Goal: Task Accomplishment & Management: Manage account settings

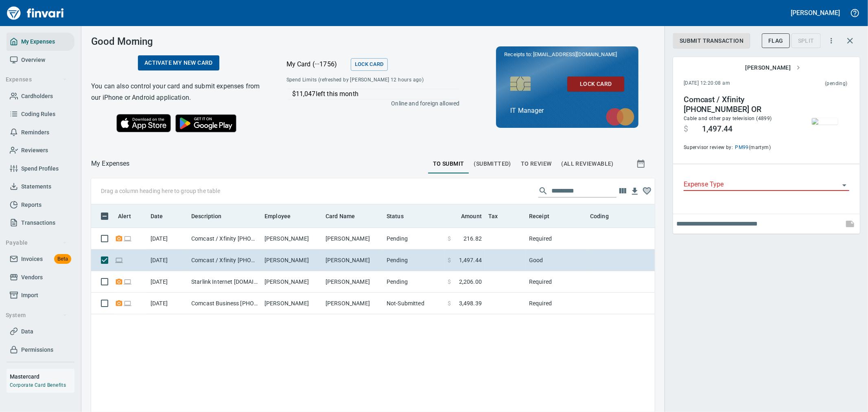
scroll to position [308, 550]
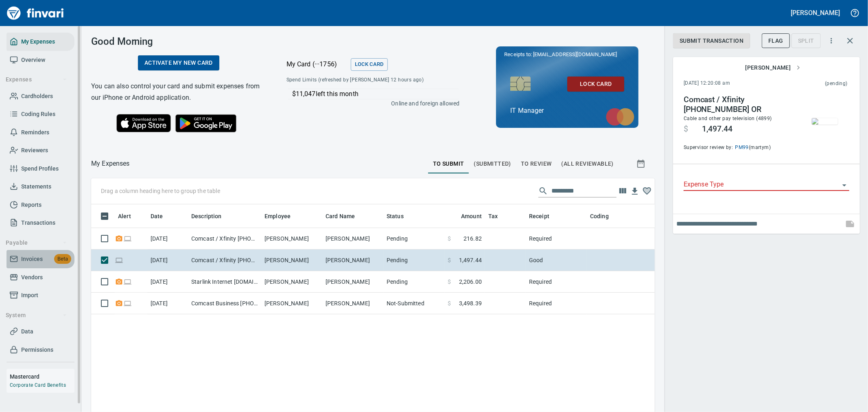
click at [42, 260] on span "Invoices" at bounding box center [32, 259] width 22 height 10
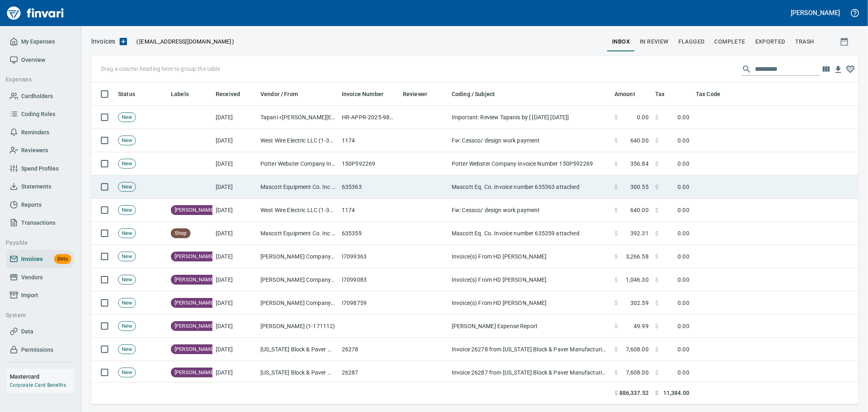
scroll to position [315, 754]
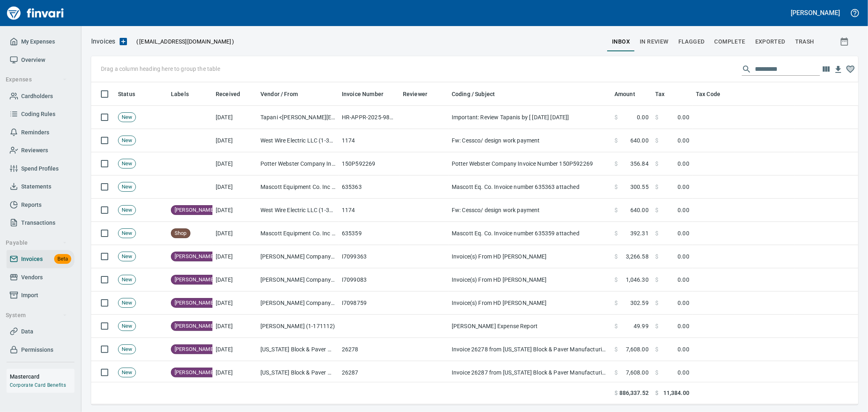
click at [664, 38] on span "In Review" at bounding box center [654, 42] width 29 height 10
click at [775, 66] on input "text" at bounding box center [787, 69] width 65 height 13
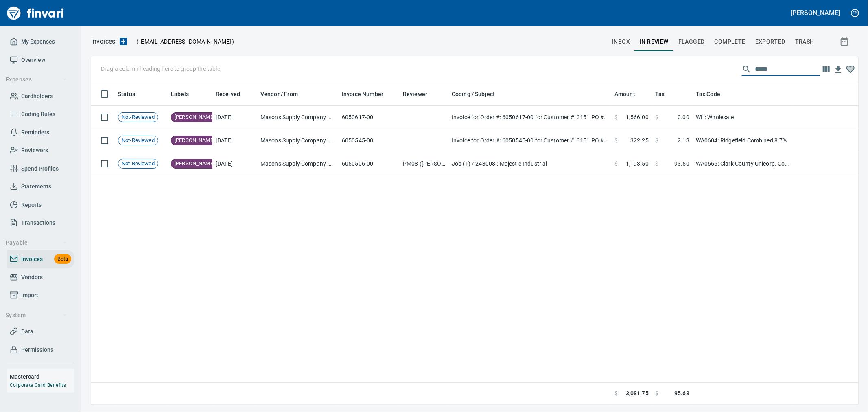
type input "******"
click at [628, 43] on span "inbox" at bounding box center [621, 42] width 18 height 10
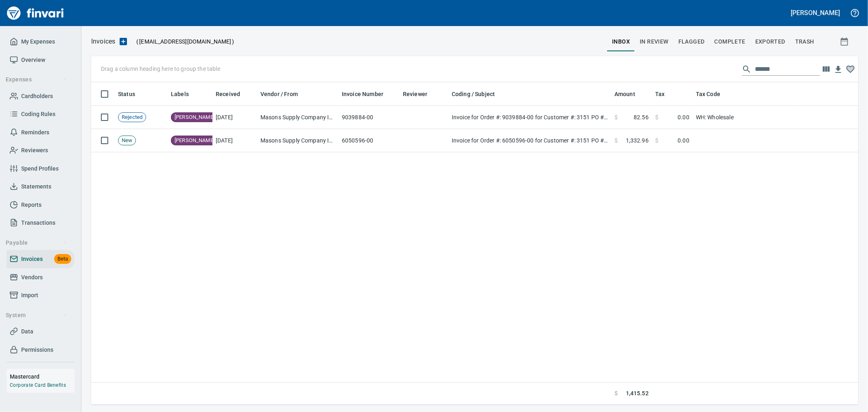
scroll to position [315, 760]
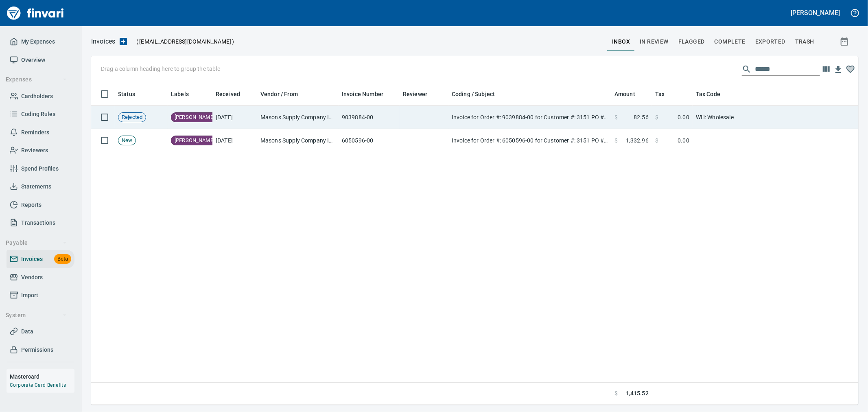
click at [684, 120] on span "0.00" at bounding box center [683, 117] width 12 height 8
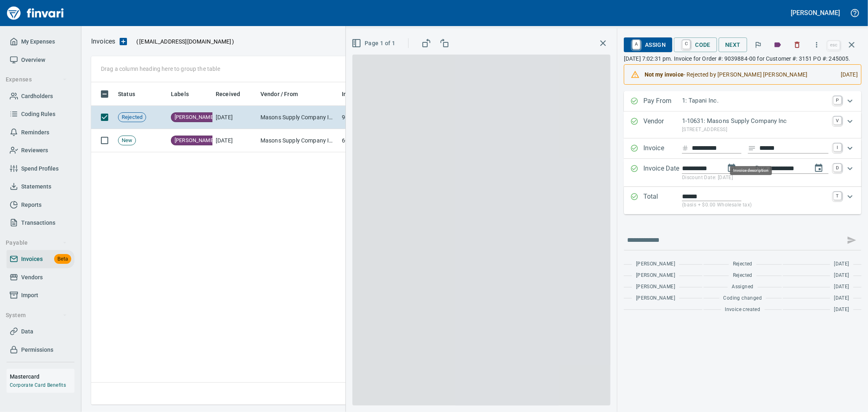
scroll to position [315, 760]
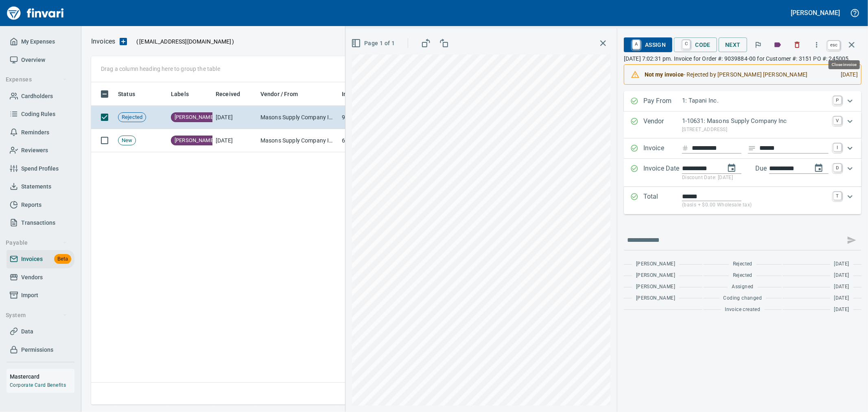
click at [849, 42] on icon "button" at bounding box center [852, 45] width 6 height 6
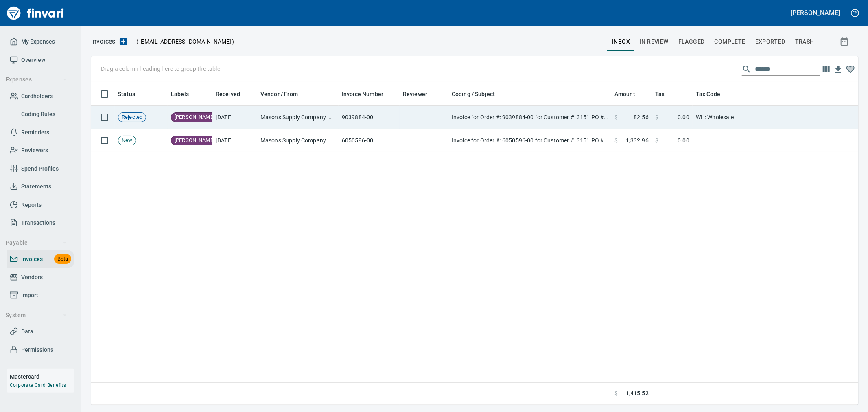
scroll to position [315, 760]
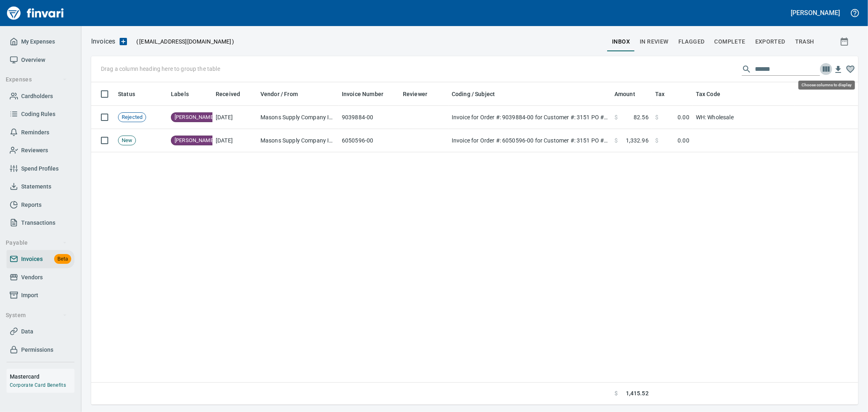
click at [824, 69] on icon "button" at bounding box center [826, 68] width 7 height 5
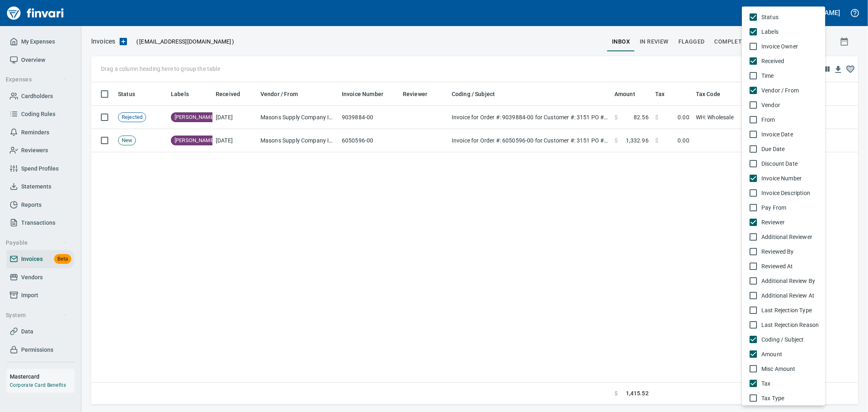
click at [766, 241] on li "Additional Reviewer" at bounding box center [783, 236] width 83 height 15
click at [679, 240] on div at bounding box center [434, 206] width 868 height 412
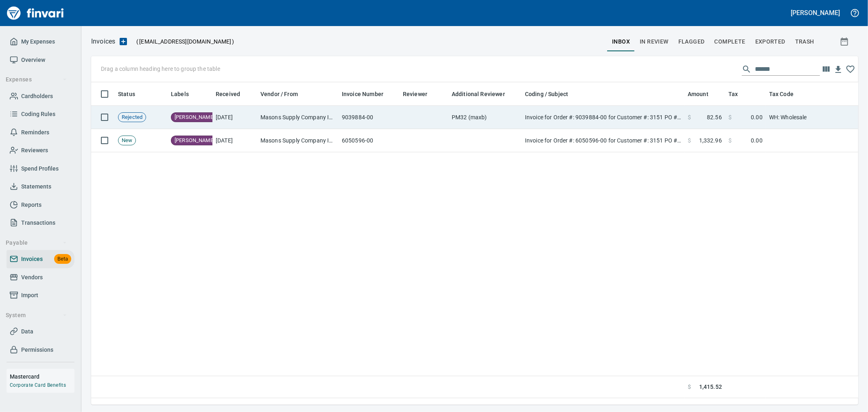
click at [566, 119] on td "Invoice for Order #: 9039884-00 for Customer #: 3151 PO #: 245005" at bounding box center [603, 117] width 163 height 23
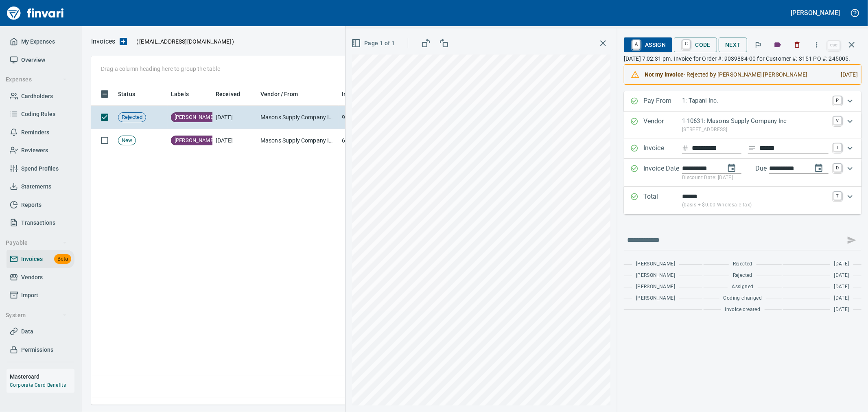
click at [654, 45] on span "A Assign" at bounding box center [647, 45] width 35 height 14
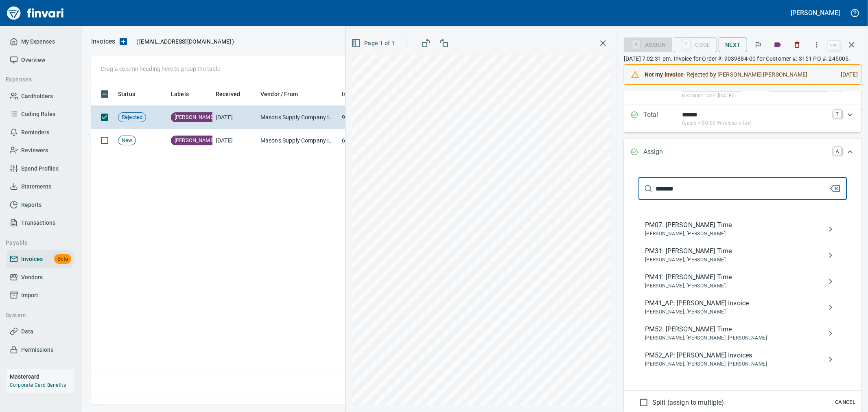
scroll to position [90, 0]
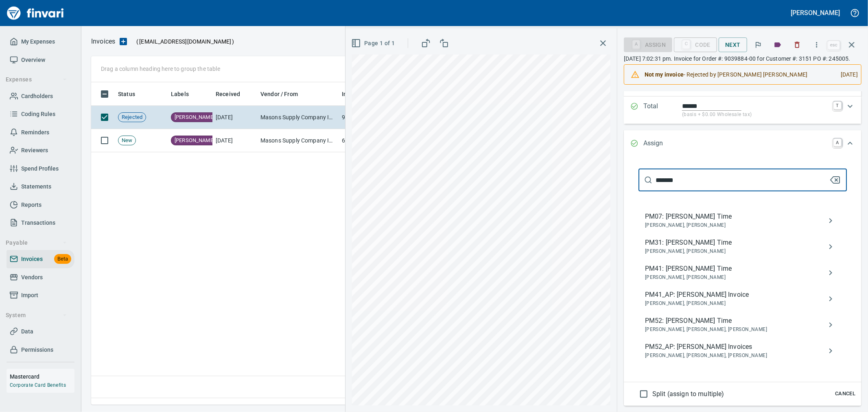
type input "*******"
click at [723, 352] on span "PM52_AP: Dustin Nelson Invoices" at bounding box center [736, 347] width 182 height 10
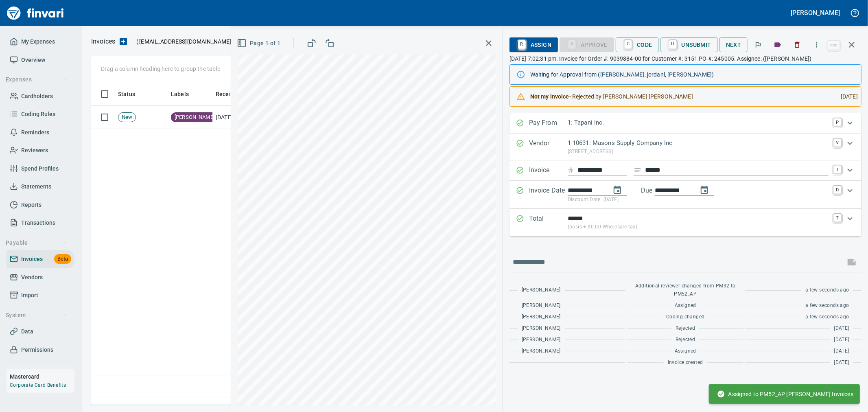
scroll to position [0, 0]
click at [850, 48] on icon "button" at bounding box center [852, 45] width 10 height 10
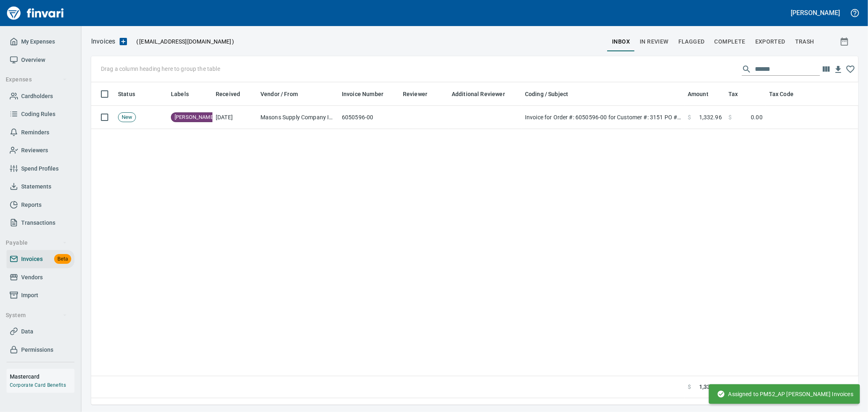
scroll to position [308, 760]
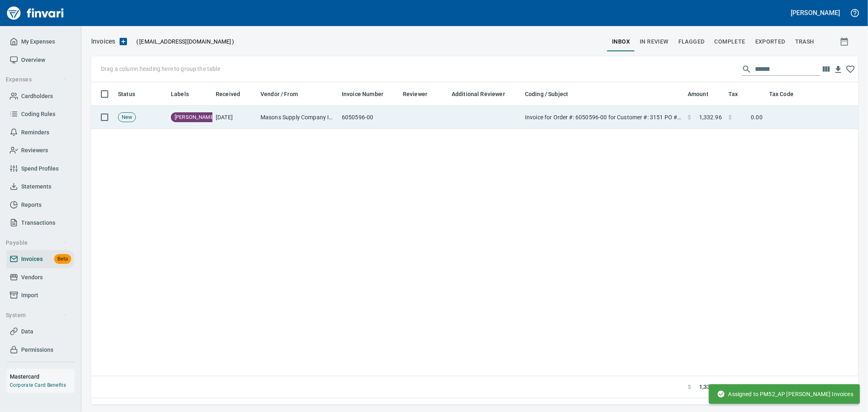
click at [555, 124] on td "Invoice for Order #: 6050596-00 for Customer #: 3151 PO #: 501211" at bounding box center [603, 117] width 163 height 23
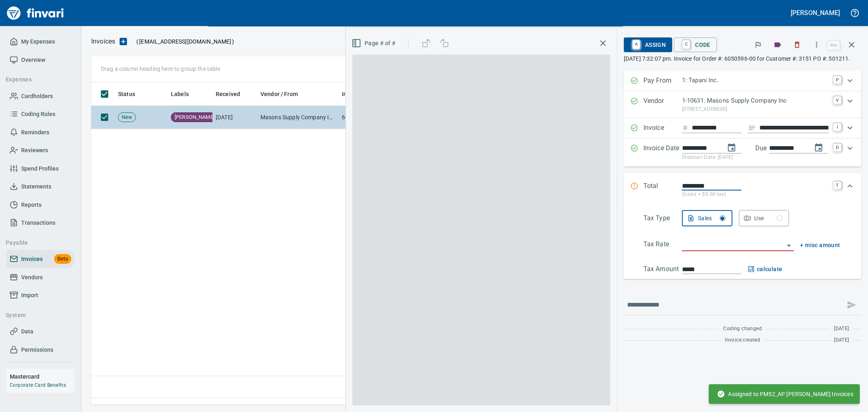
scroll to position [308, 760]
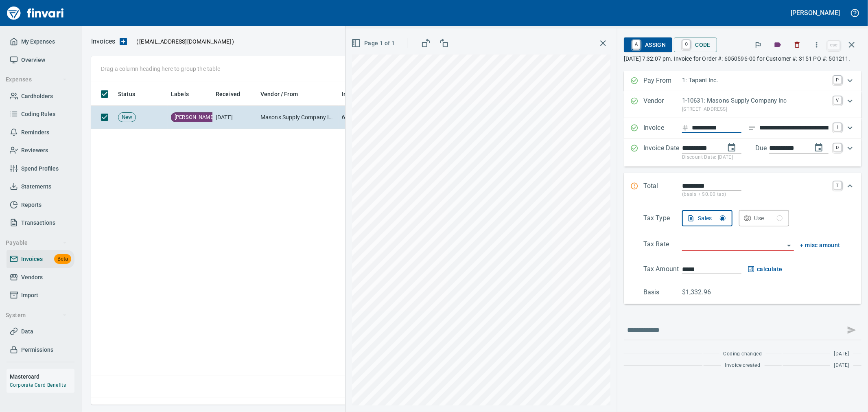
drag, startPoint x: 728, startPoint y: 136, endPoint x: 649, endPoint y: 142, distance: 79.1
click at [649, 133] on div "**********" at bounding box center [735, 128] width 210 height 11
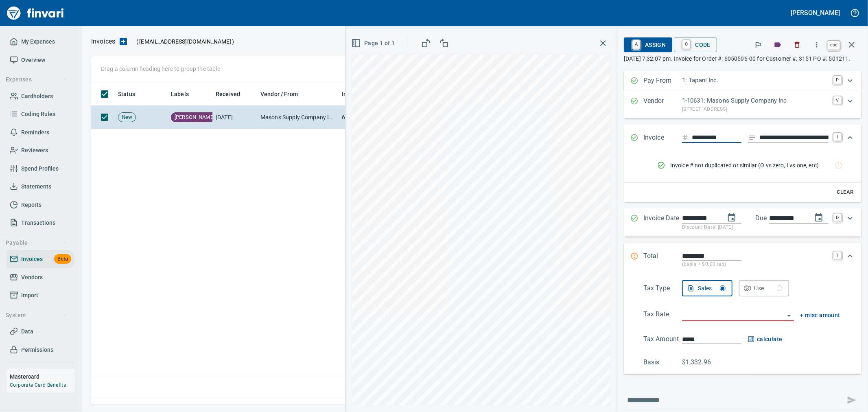
click at [849, 45] on icon "button" at bounding box center [852, 45] width 10 height 10
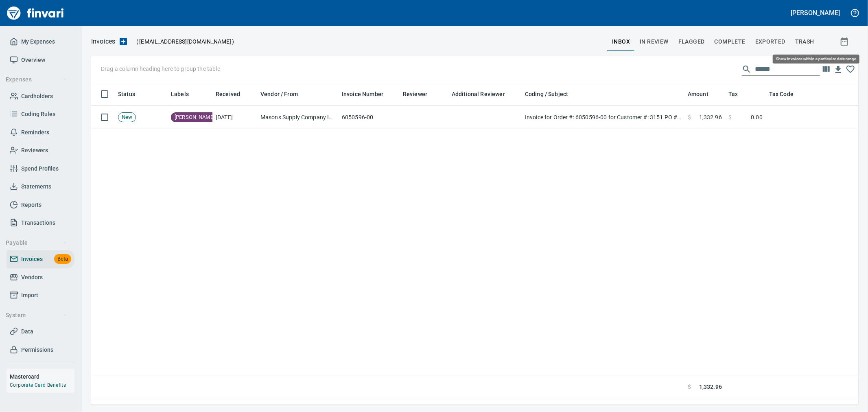
scroll to position [308, 760]
click at [654, 41] on span "In Review" at bounding box center [654, 42] width 29 height 10
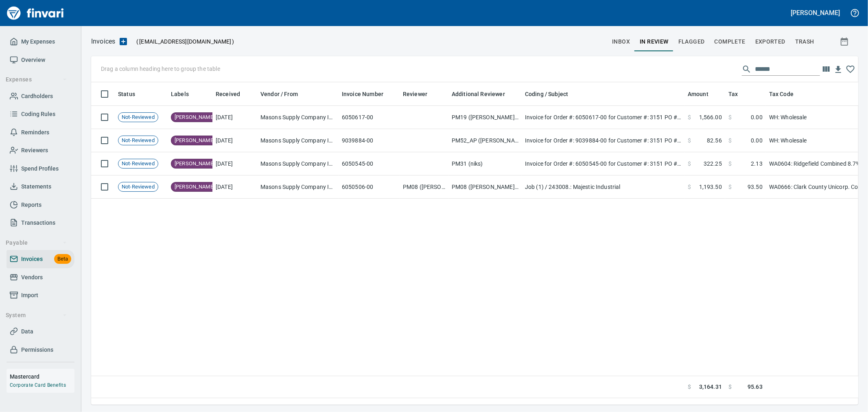
scroll to position [308, 760]
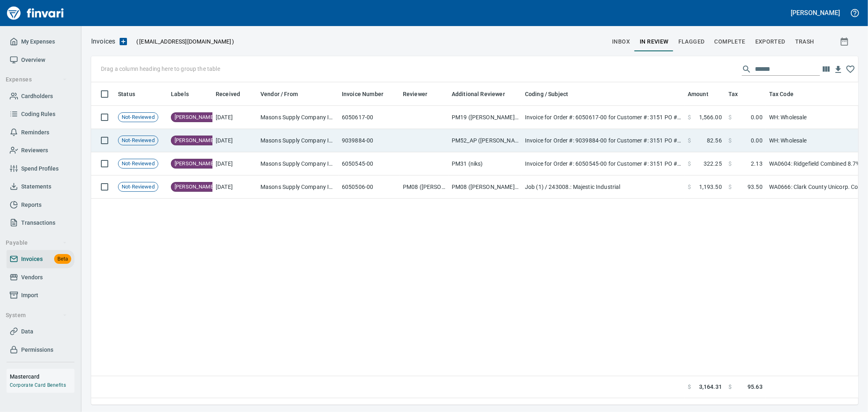
click at [729, 145] on td "$ 0.00" at bounding box center [745, 140] width 41 height 23
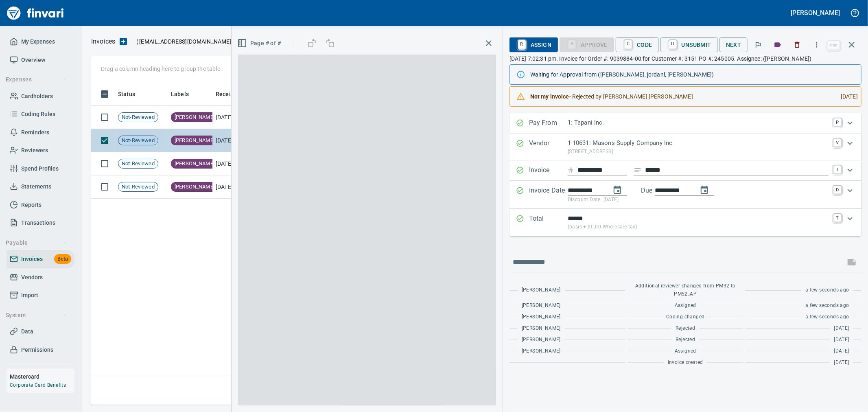
scroll to position [308, 760]
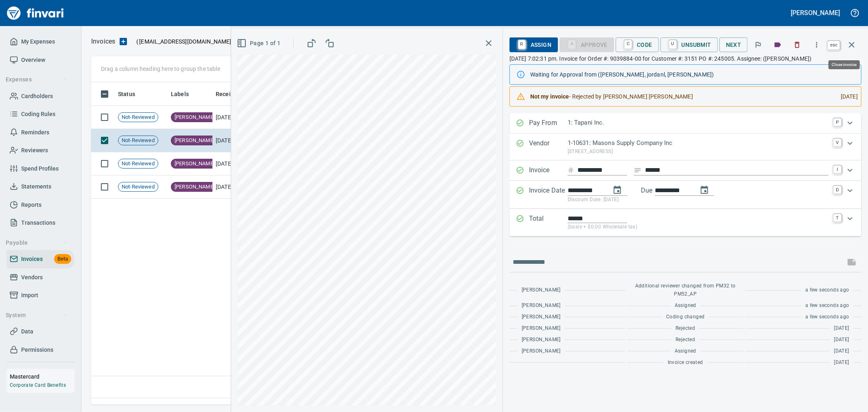
click at [847, 49] on icon "button" at bounding box center [852, 45] width 10 height 10
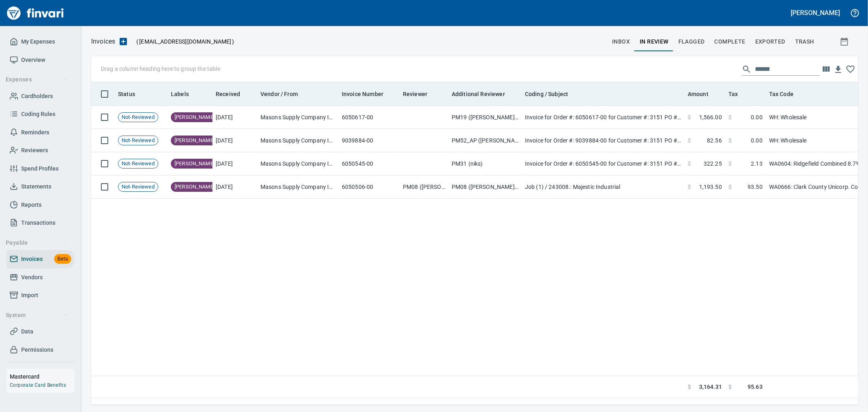
scroll to position [308, 760]
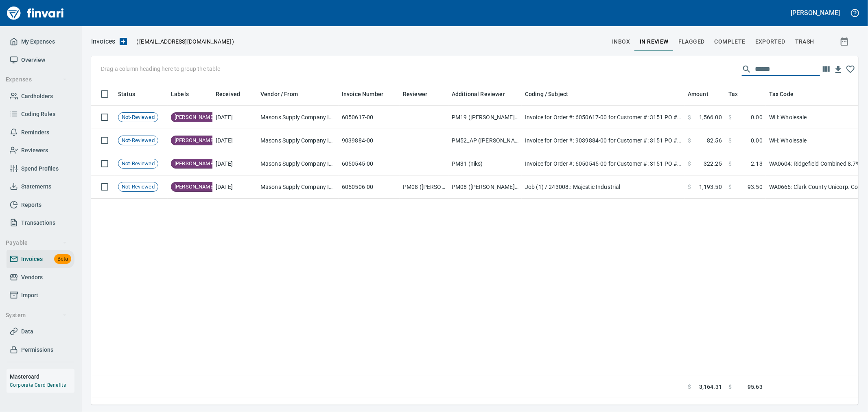
drag, startPoint x: 782, startPoint y: 68, endPoint x: 679, endPoint y: 67, distance: 102.9
click at [679, 67] on div "Drag a column heading here to group the table ******" at bounding box center [474, 69] width 767 height 26
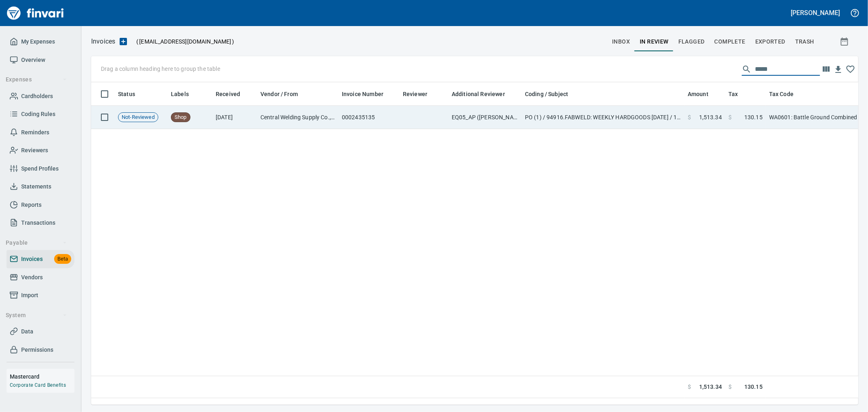
type input "*****"
click at [680, 117] on td "PO (1) / 94916.FABWELD: WEEKLY HARDGOODS 7.14.25 / 1: WEEKLY HARDGOODS 7.14.25" at bounding box center [603, 117] width 163 height 23
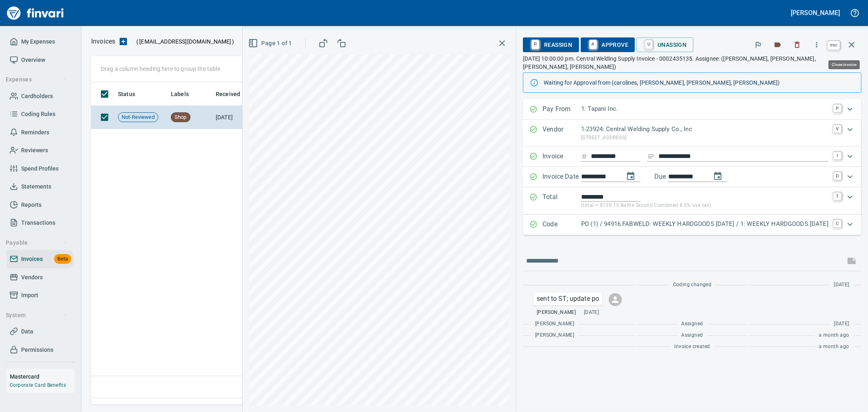
click at [848, 46] on icon "button" at bounding box center [852, 45] width 10 height 10
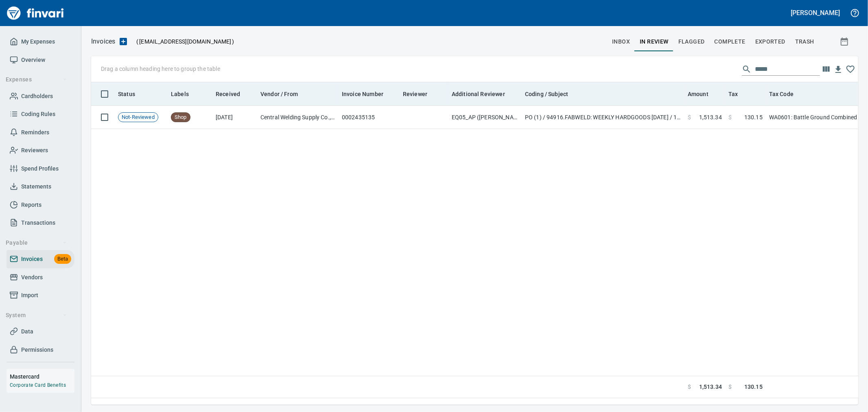
scroll to position [308, 760]
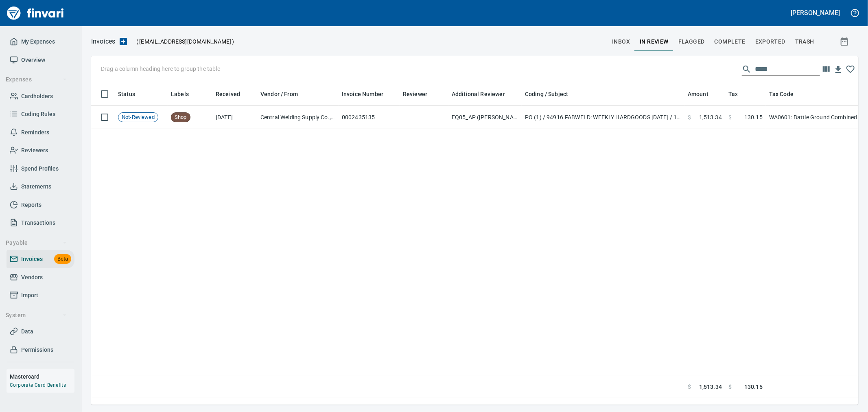
click at [615, 43] on span "inbox" at bounding box center [621, 42] width 18 height 10
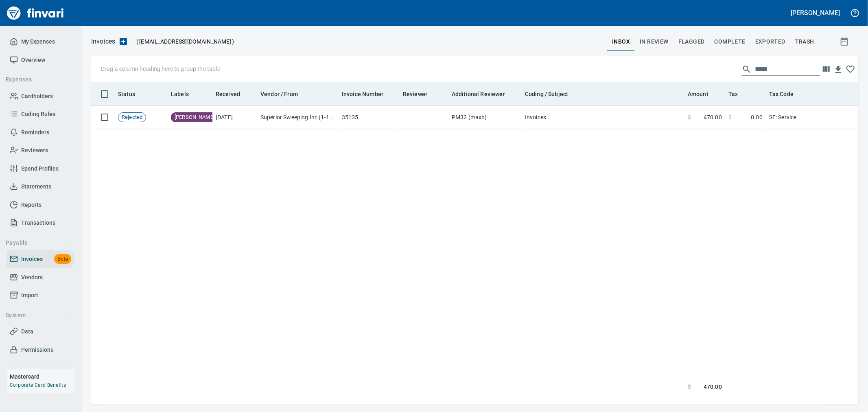
scroll to position [1, 1]
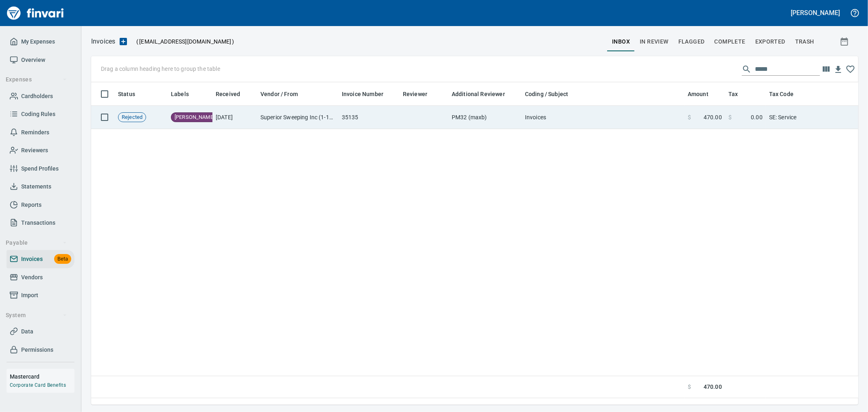
click at [663, 116] on td "Invoices" at bounding box center [603, 117] width 163 height 23
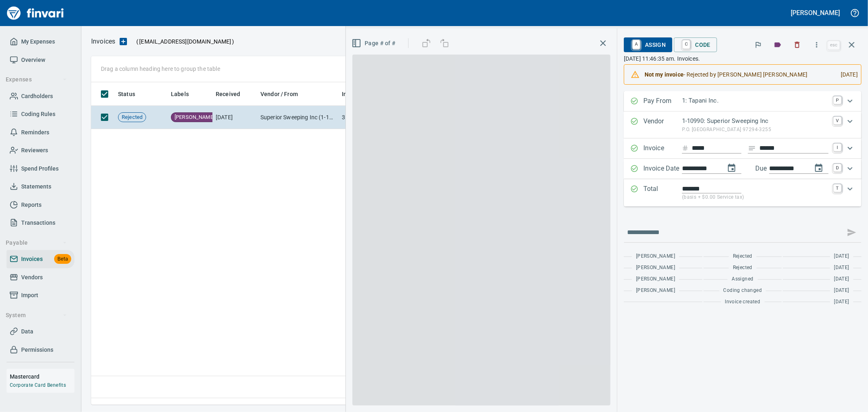
scroll to position [308, 760]
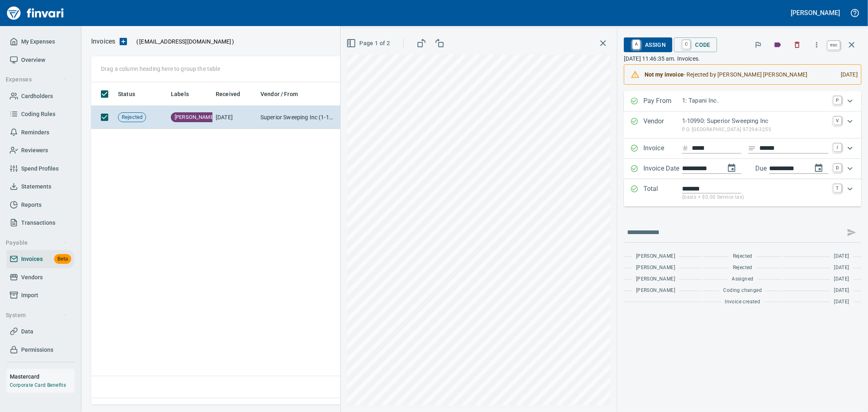
click at [853, 48] on icon "button" at bounding box center [852, 45] width 10 height 10
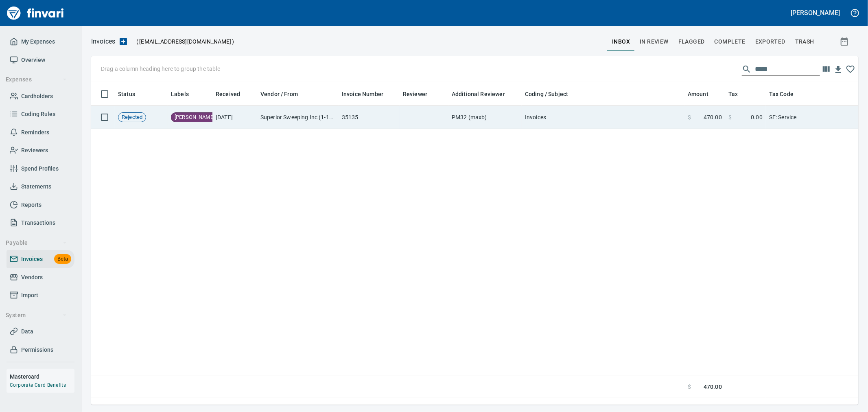
click at [659, 117] on td "Invoices" at bounding box center [603, 117] width 163 height 23
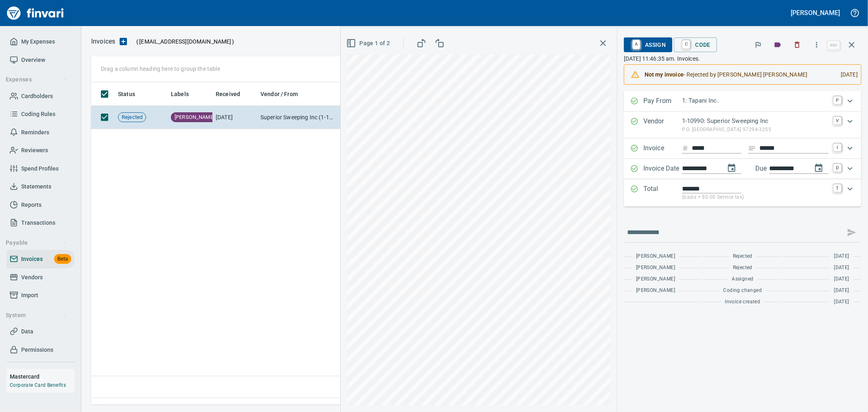
click at [657, 47] on span "A Assign" at bounding box center [647, 45] width 35 height 14
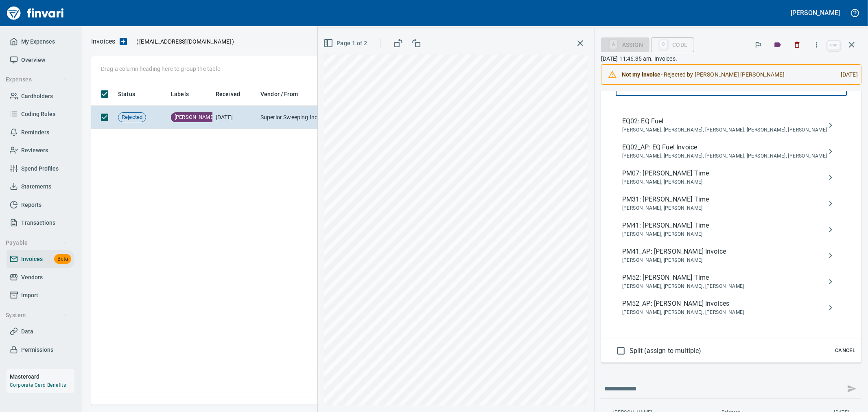
scroll to position [181, 0]
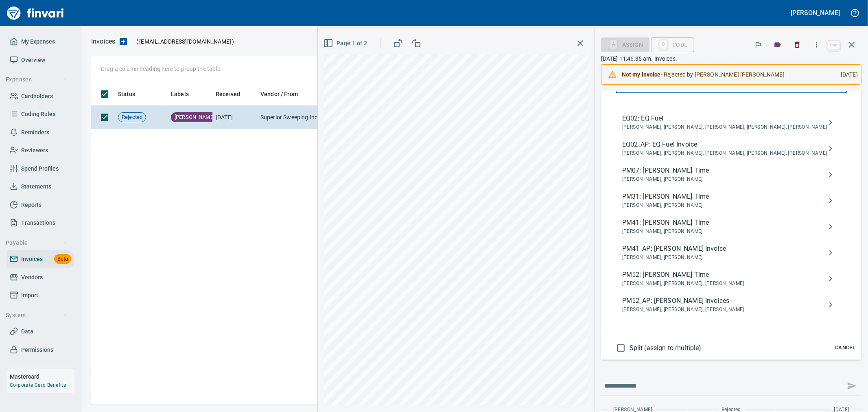
type input "******"
click at [696, 303] on span "PM52_AP: Dustin Nelson Invoices" at bounding box center [724, 301] width 205 height 10
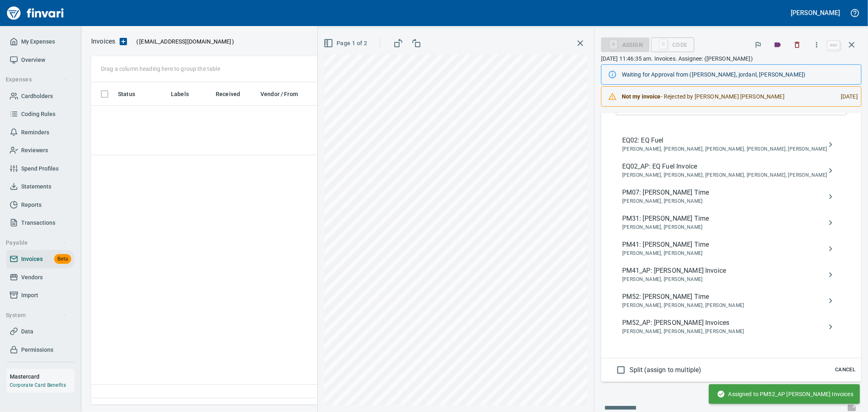
scroll to position [0, 0]
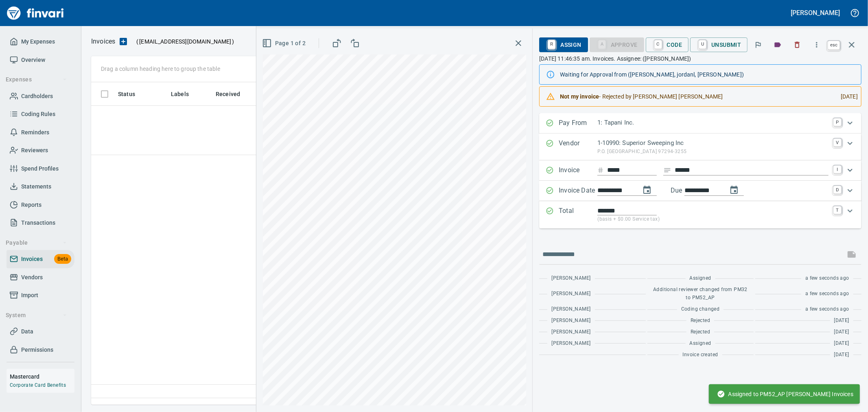
click at [849, 46] on icon "button" at bounding box center [852, 45] width 10 height 10
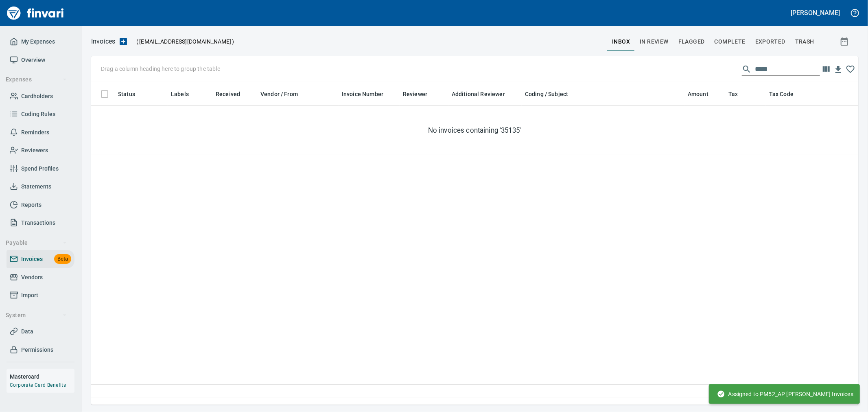
scroll to position [308, 760]
click at [660, 38] on span "In Review" at bounding box center [654, 42] width 29 height 10
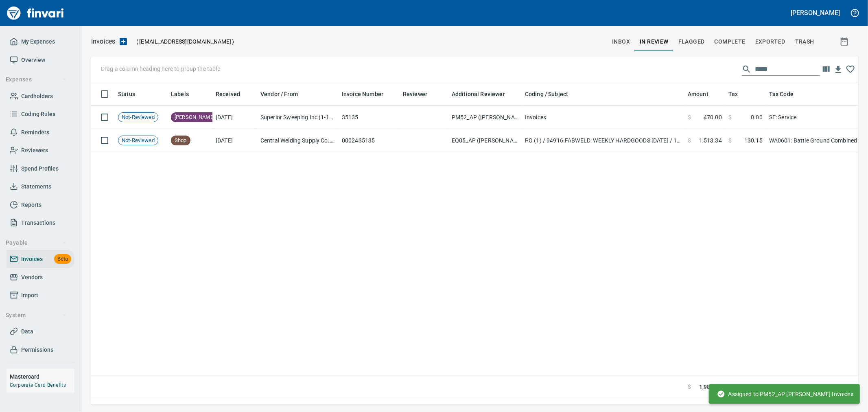
scroll to position [308, 760]
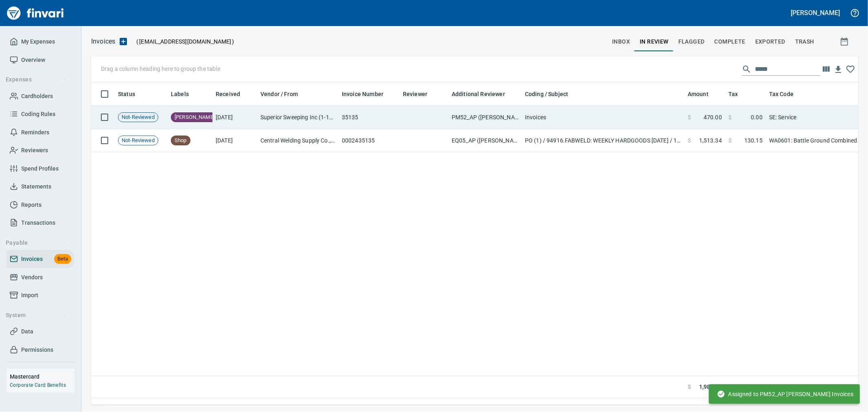
click at [755, 117] on span "0.00" at bounding box center [757, 117] width 12 height 8
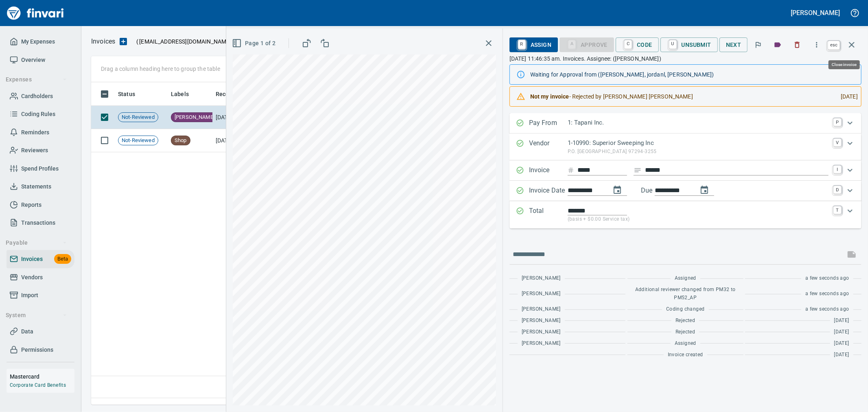
click at [853, 40] on icon "button" at bounding box center [852, 45] width 10 height 10
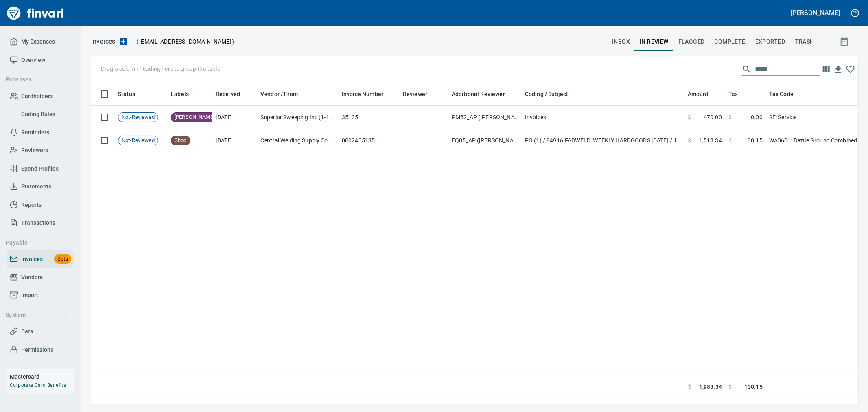
scroll to position [308, 760]
drag, startPoint x: 790, startPoint y: 72, endPoint x: 587, endPoint y: 63, distance: 203.2
click at [588, 63] on div "Drag a column heading here to group the table *****" at bounding box center [474, 69] width 767 height 26
